Goal: Browse casually: Explore the website without a specific task or goal

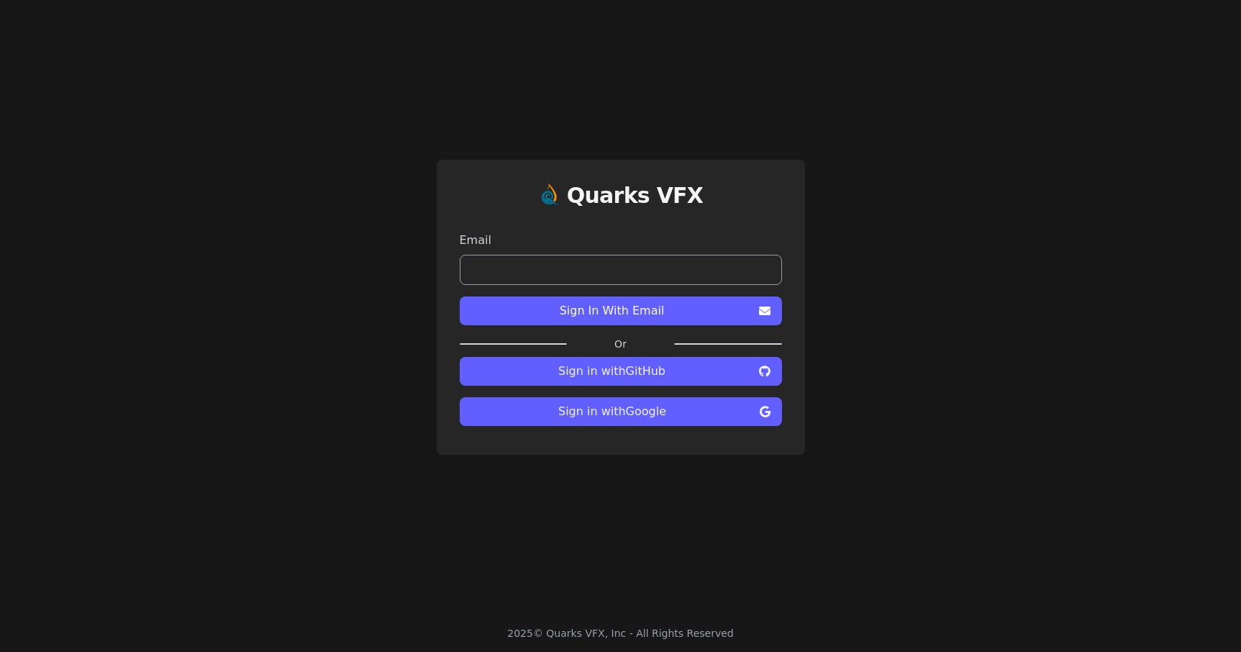
click at [606, 418] on span "Sign in with Google" at bounding box center [612, 411] width 283 height 17
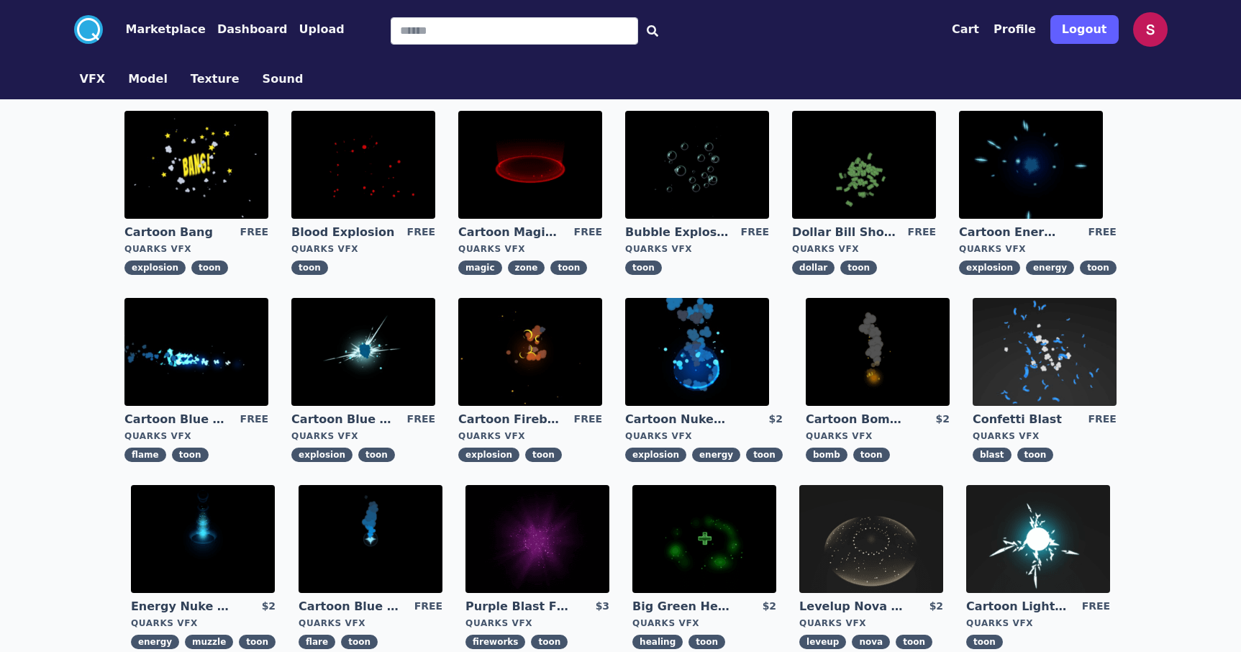
click at [201, 162] on img at bounding box center [196, 165] width 144 height 108
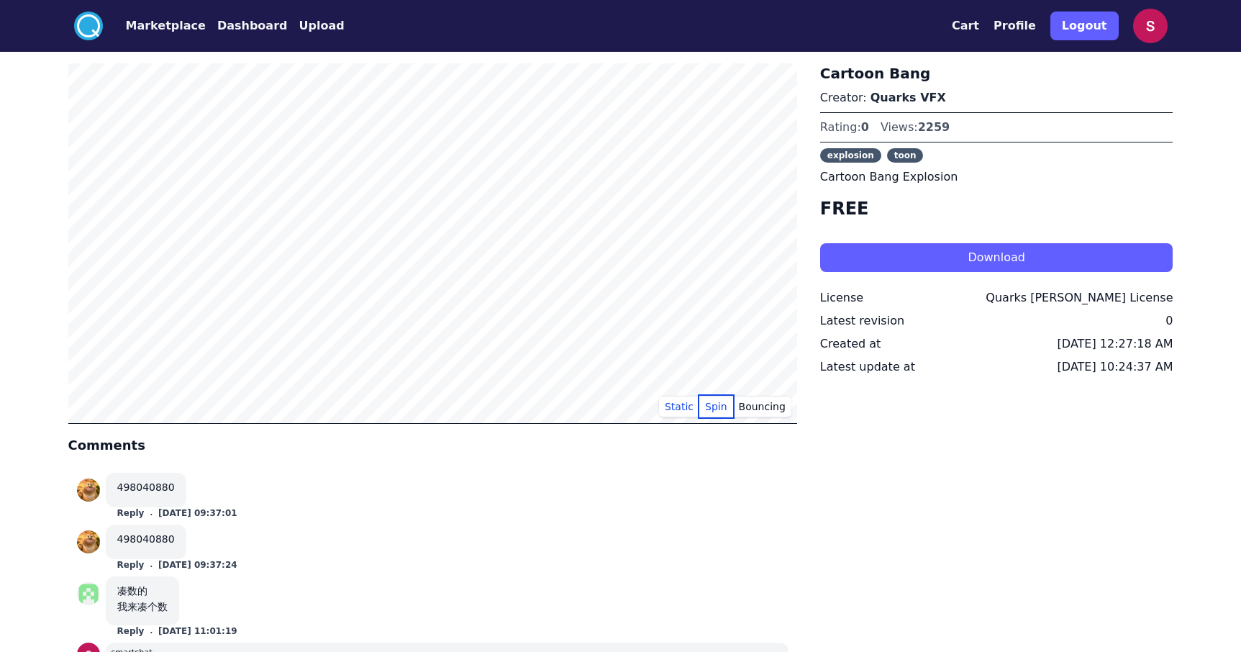
click at [720, 412] on button "Spin" at bounding box center [716, 407] width 34 height 22
click at [718, 408] on button "Spin" at bounding box center [716, 407] width 34 height 22
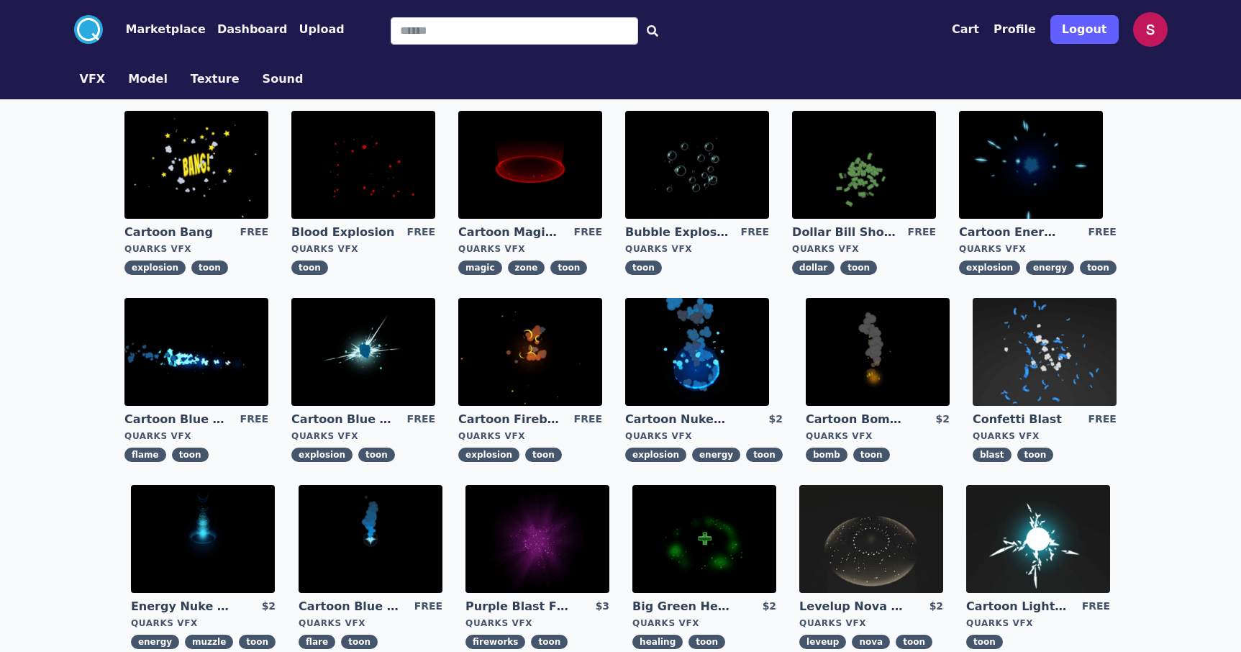
click at [862, 207] on img at bounding box center [864, 165] width 144 height 108
click at [382, 316] on img at bounding box center [363, 352] width 144 height 108
click at [147, 76] on button "Model" at bounding box center [148, 78] width 40 height 17
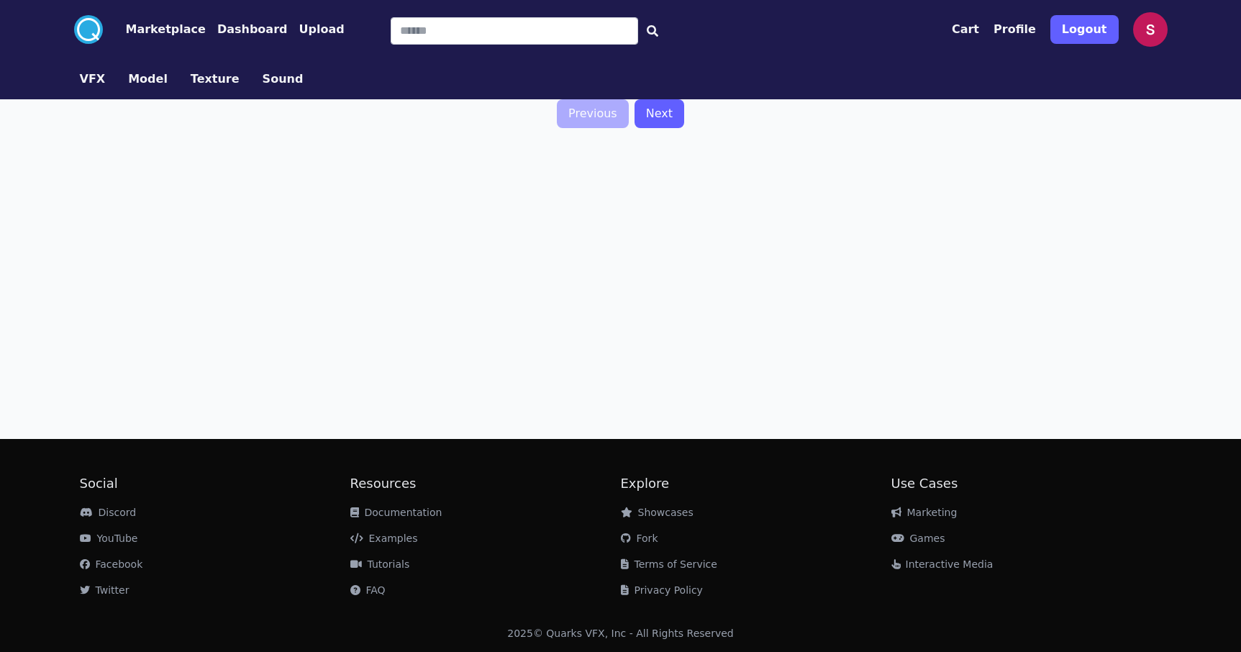
click at [94, 78] on button "VFX" at bounding box center [93, 78] width 26 height 17
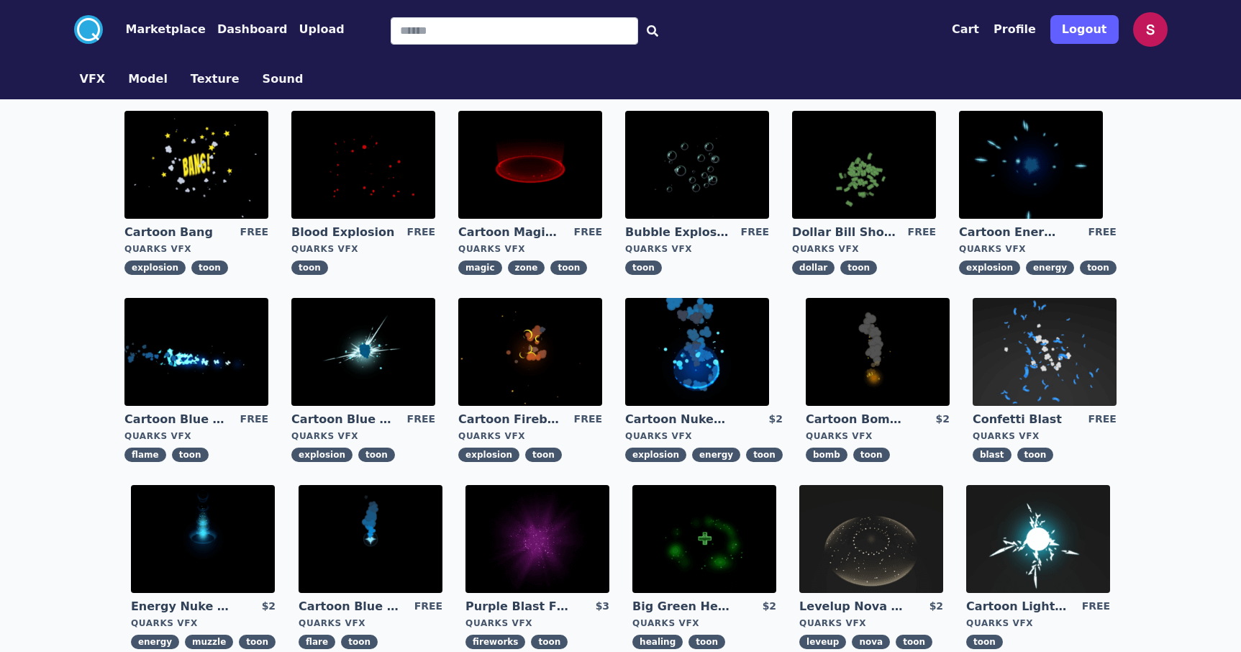
click at [93, 36] on circle at bounding box center [88, 29] width 29 height 29
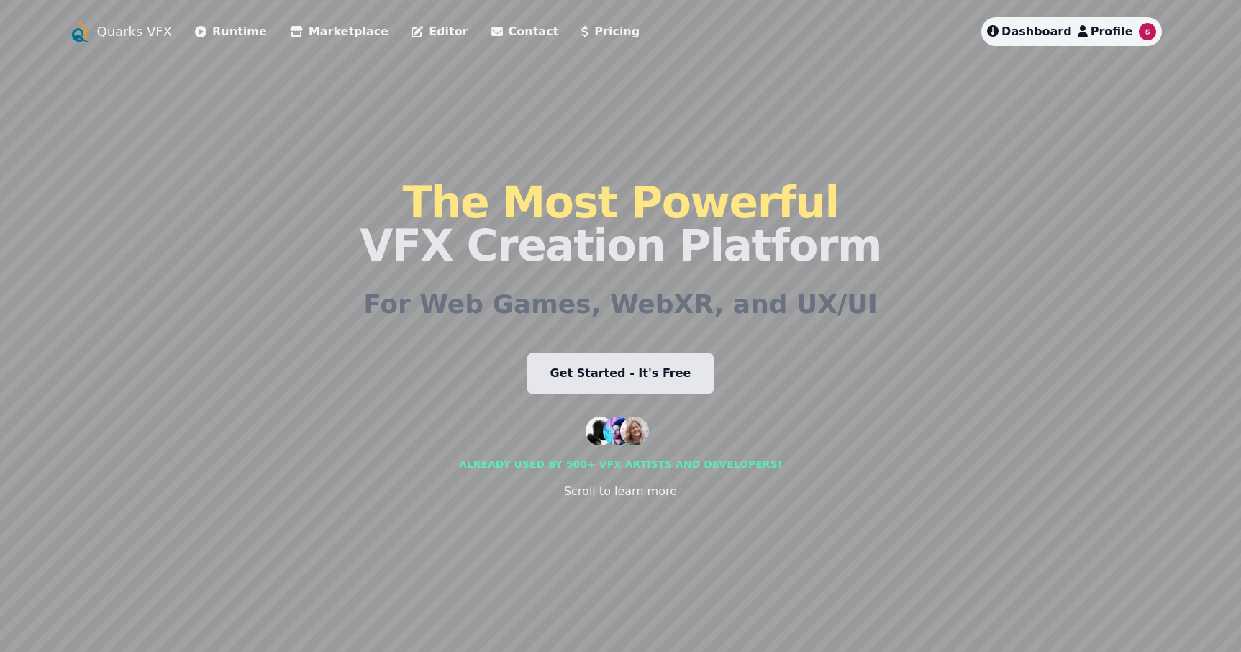
click at [588, 367] on link "Get Started - It's Free" at bounding box center [620, 373] width 187 height 40
